Goal: Task Accomplishment & Management: Manage account settings

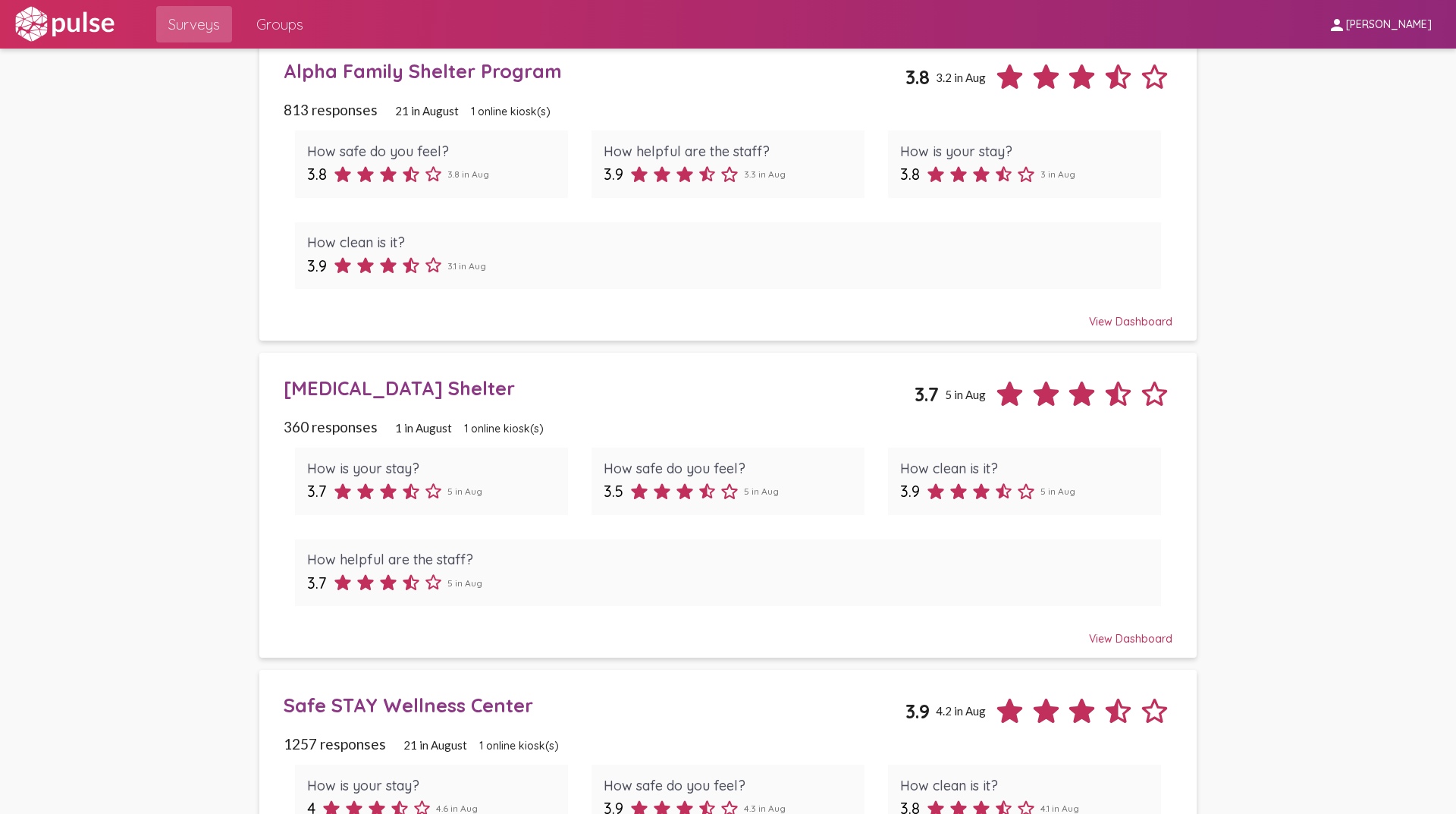
scroll to position [455, 0]
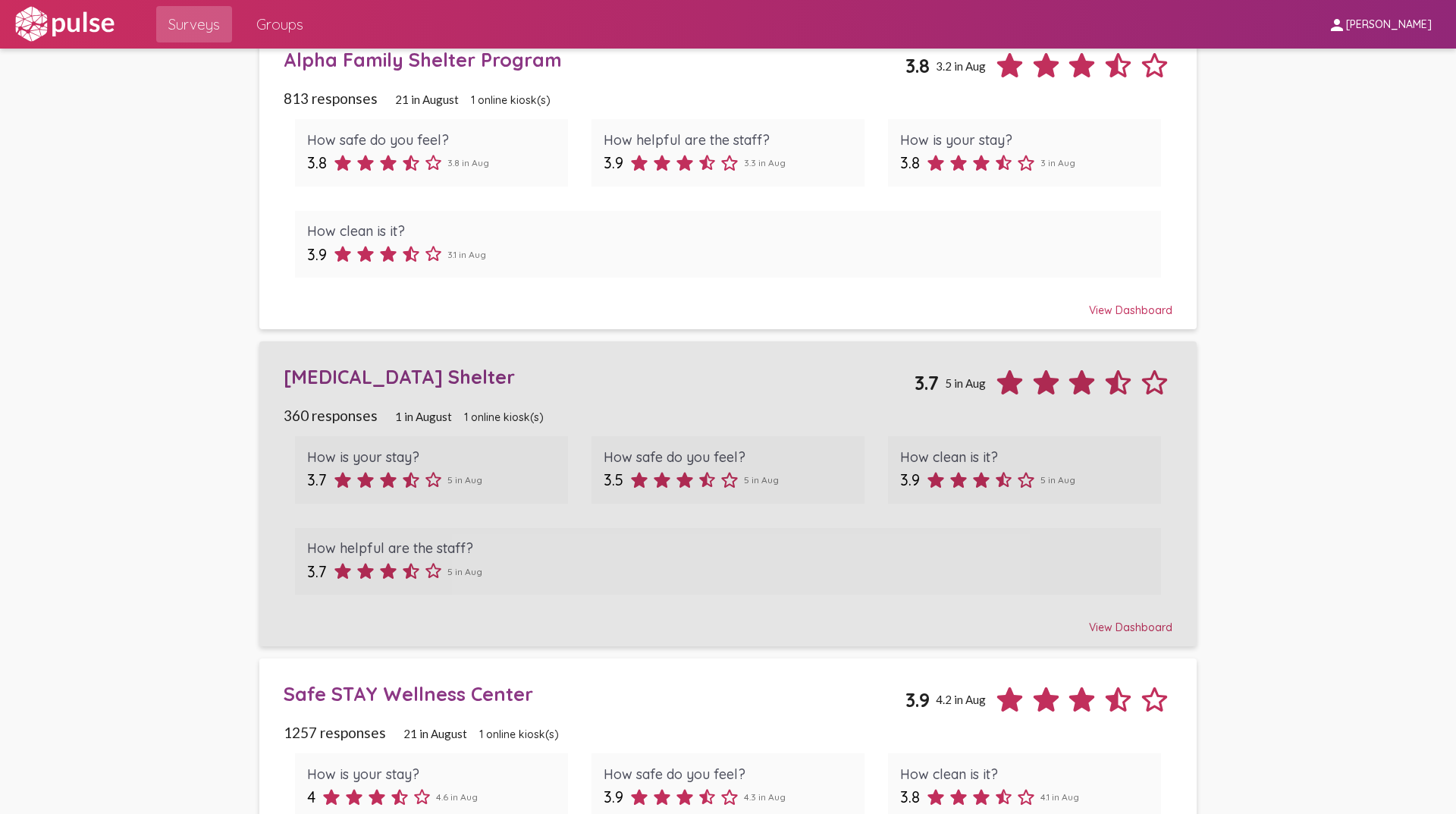
click at [449, 372] on div "[MEDICAL_DATA] Shelter" at bounding box center [599, 377] width 632 height 24
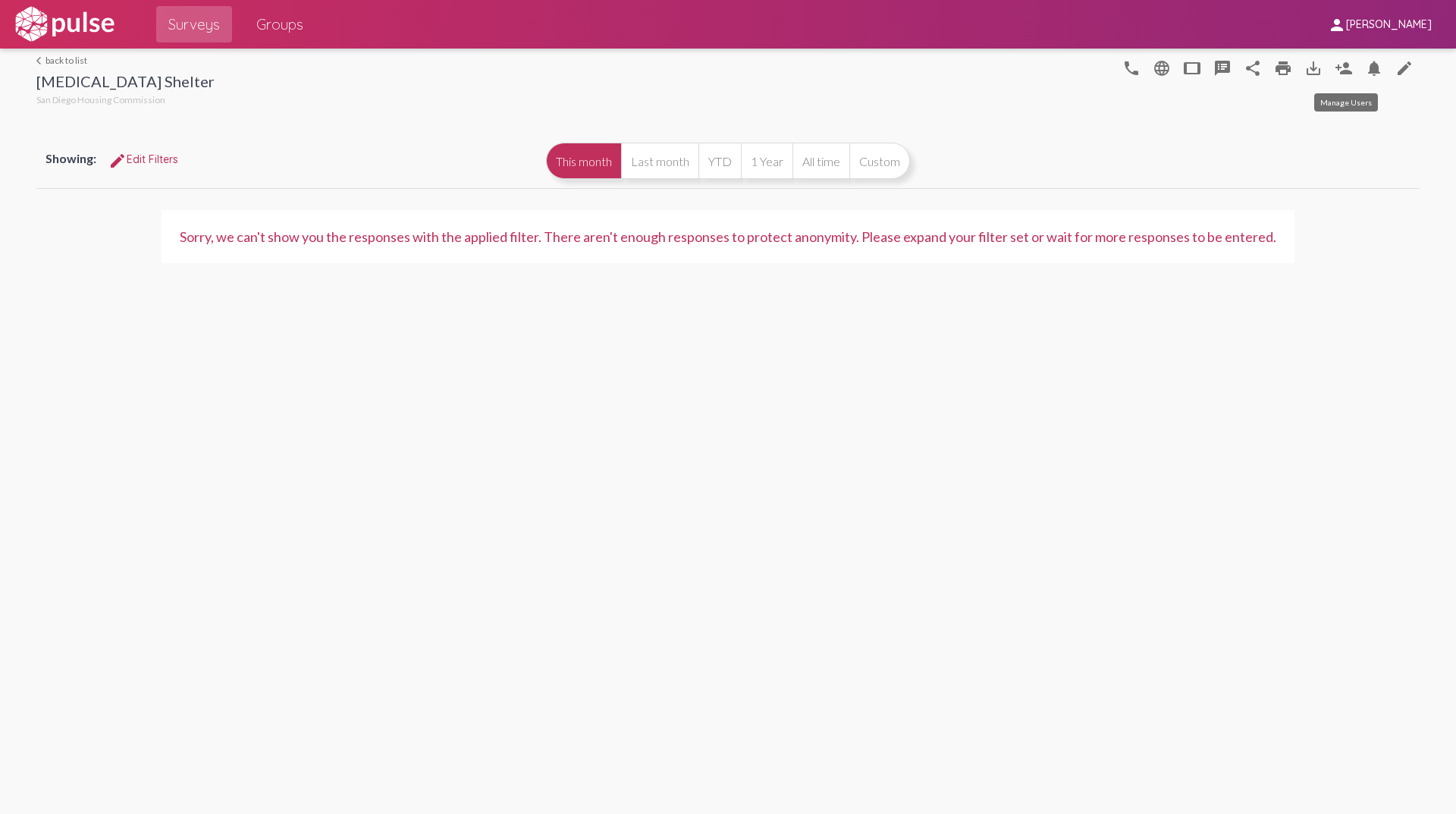
click at [1349, 69] on mat-icon "person_add" at bounding box center [1344, 68] width 18 height 18
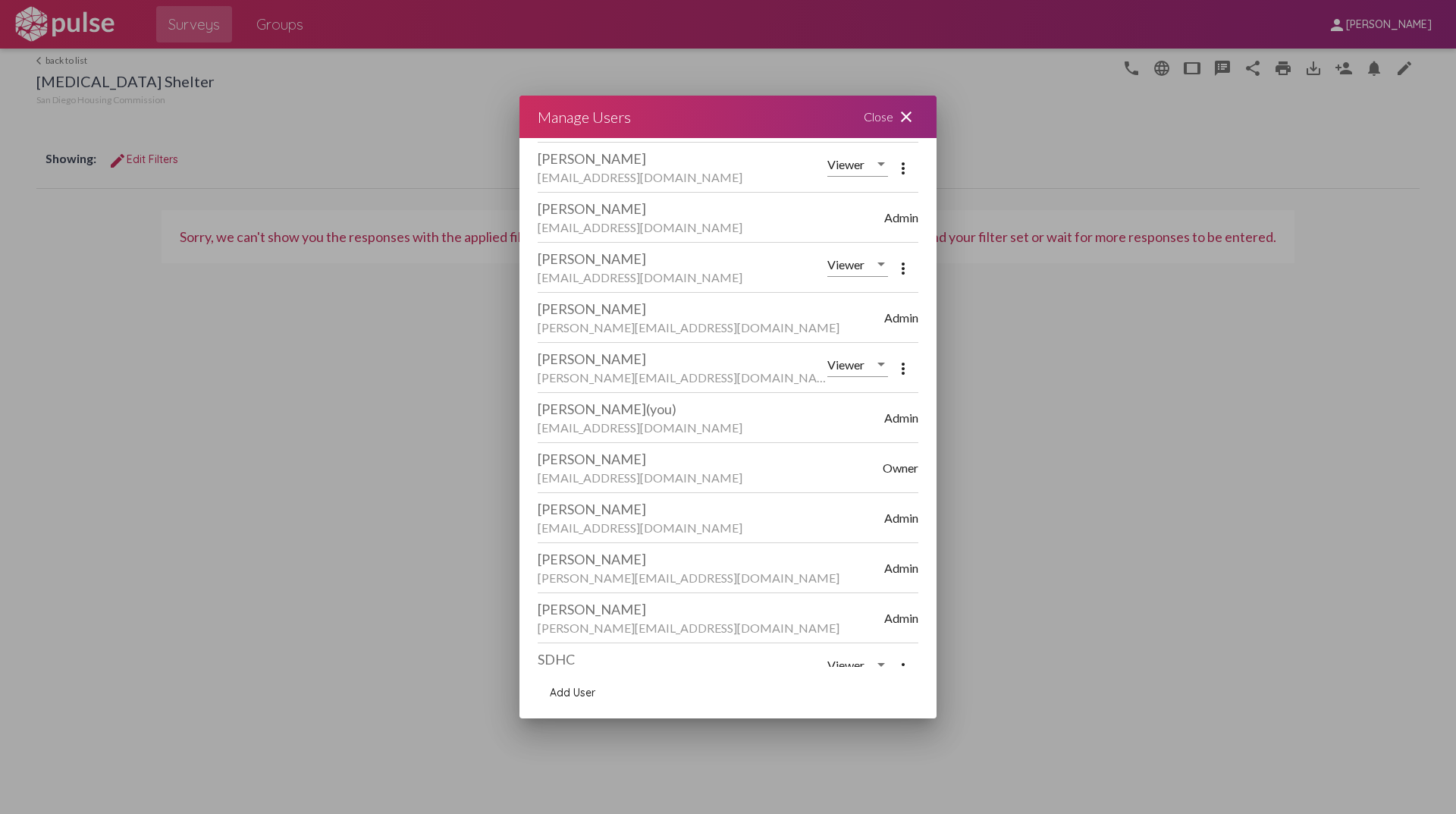
scroll to position [224, 0]
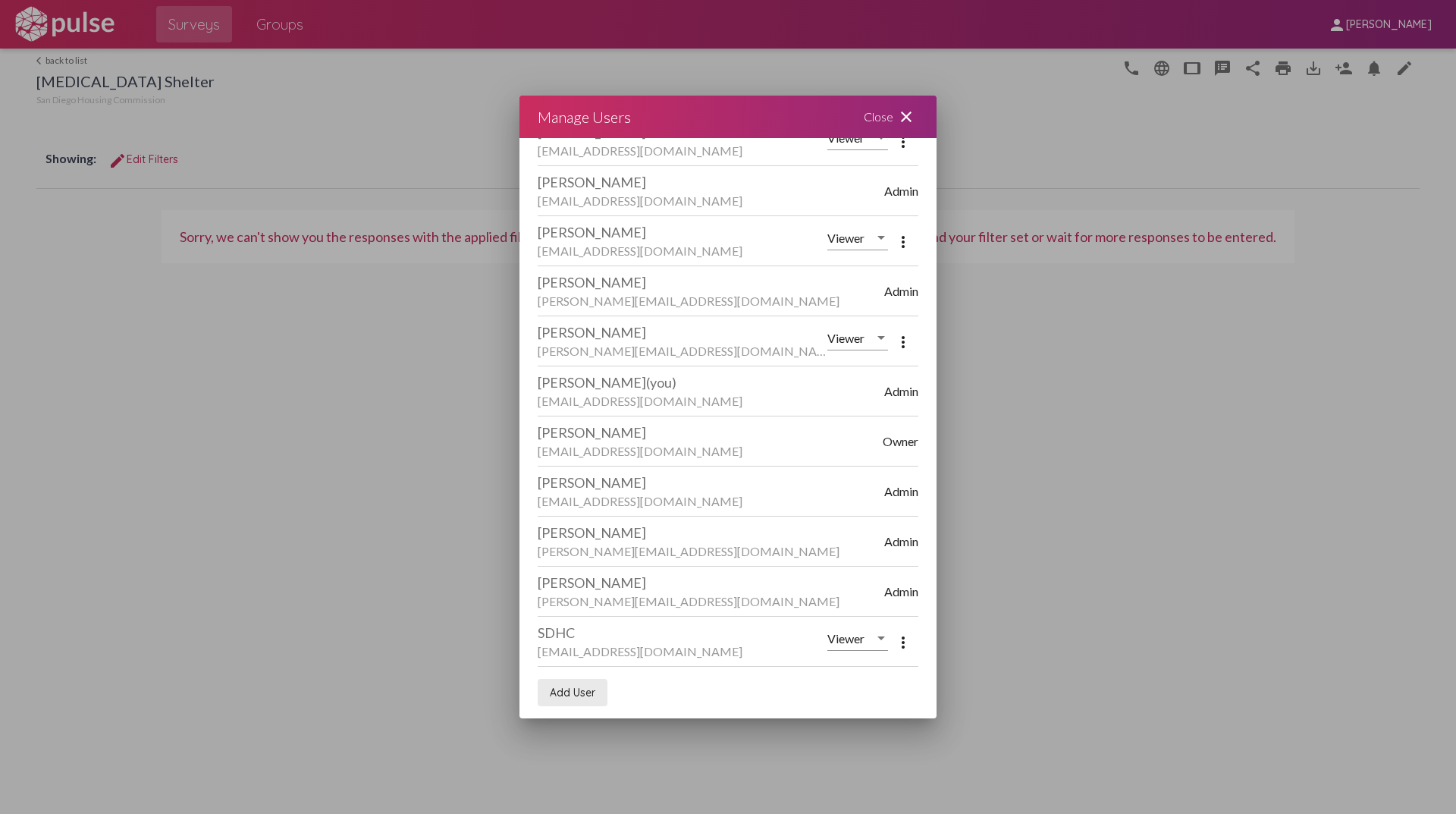
click at [589, 690] on span "Add User" at bounding box center [572, 692] width 45 height 14
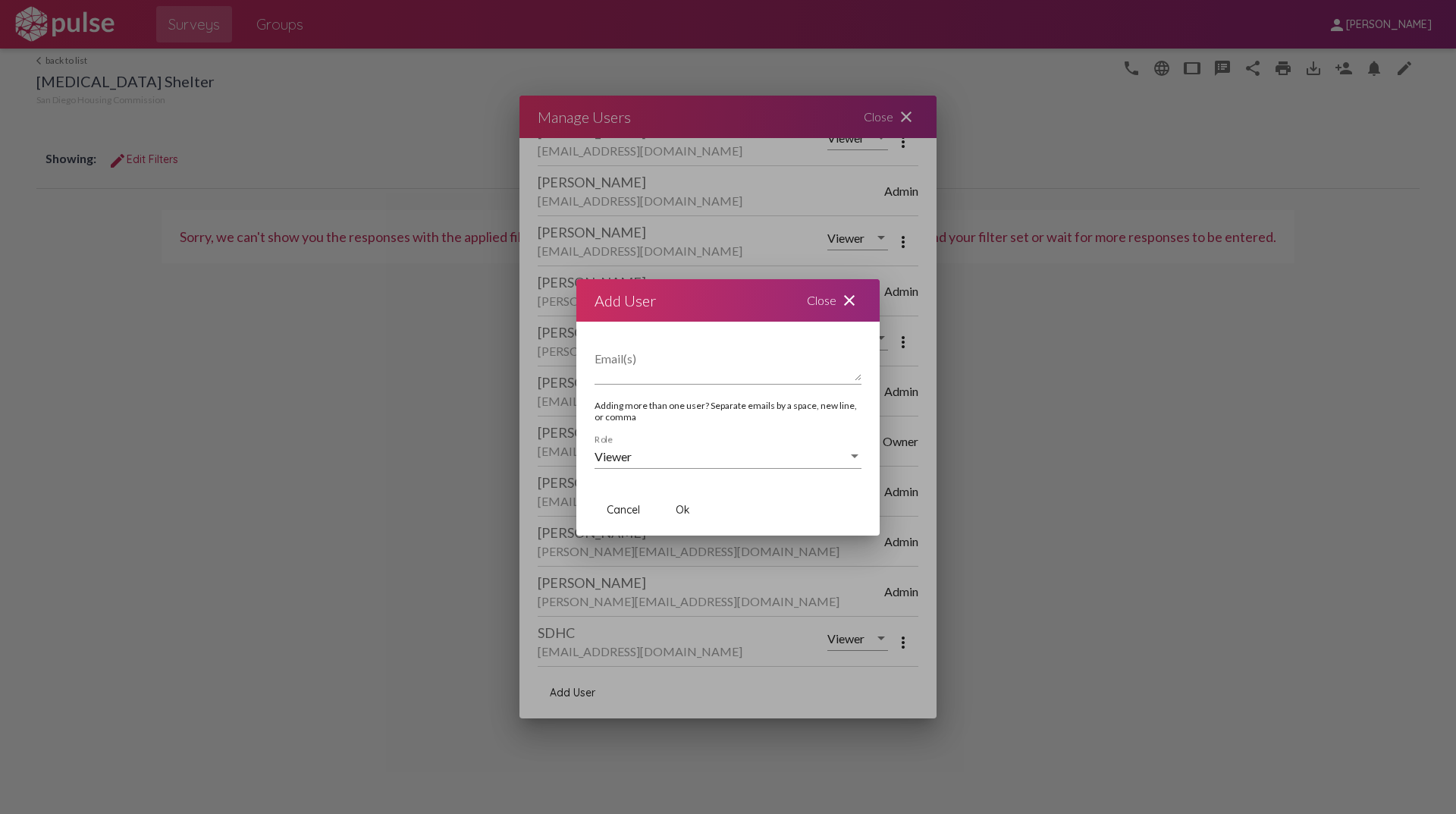
drag, startPoint x: 811, startPoint y: 101, endPoint x: 689, endPoint y: 173, distance: 141.7
click at [689, 173] on div at bounding box center [728, 407] width 1456 height 814
